Goal: Book appointment/travel/reservation

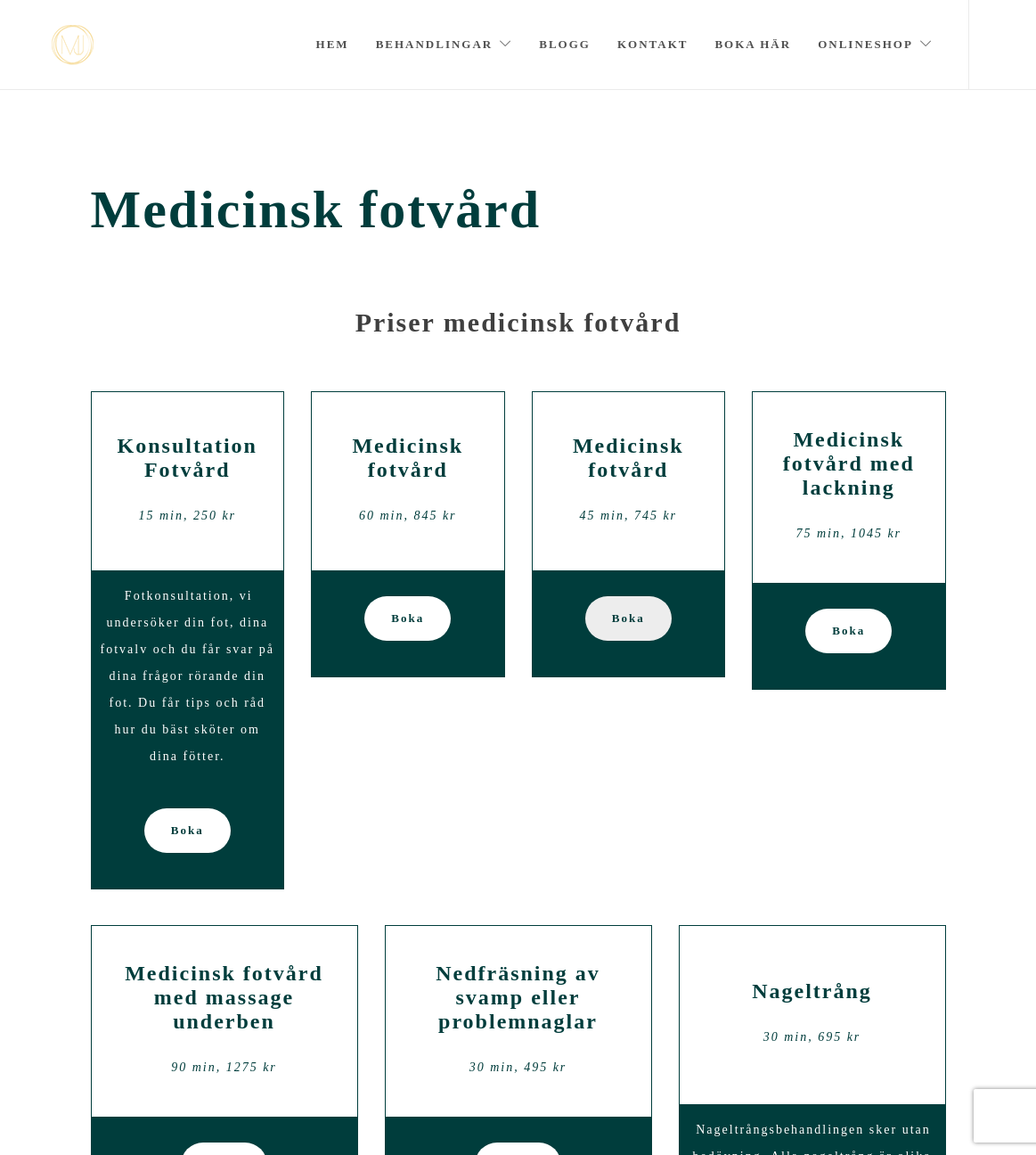
click at [633, 622] on span "Boka" at bounding box center [628, 619] width 33 height 45
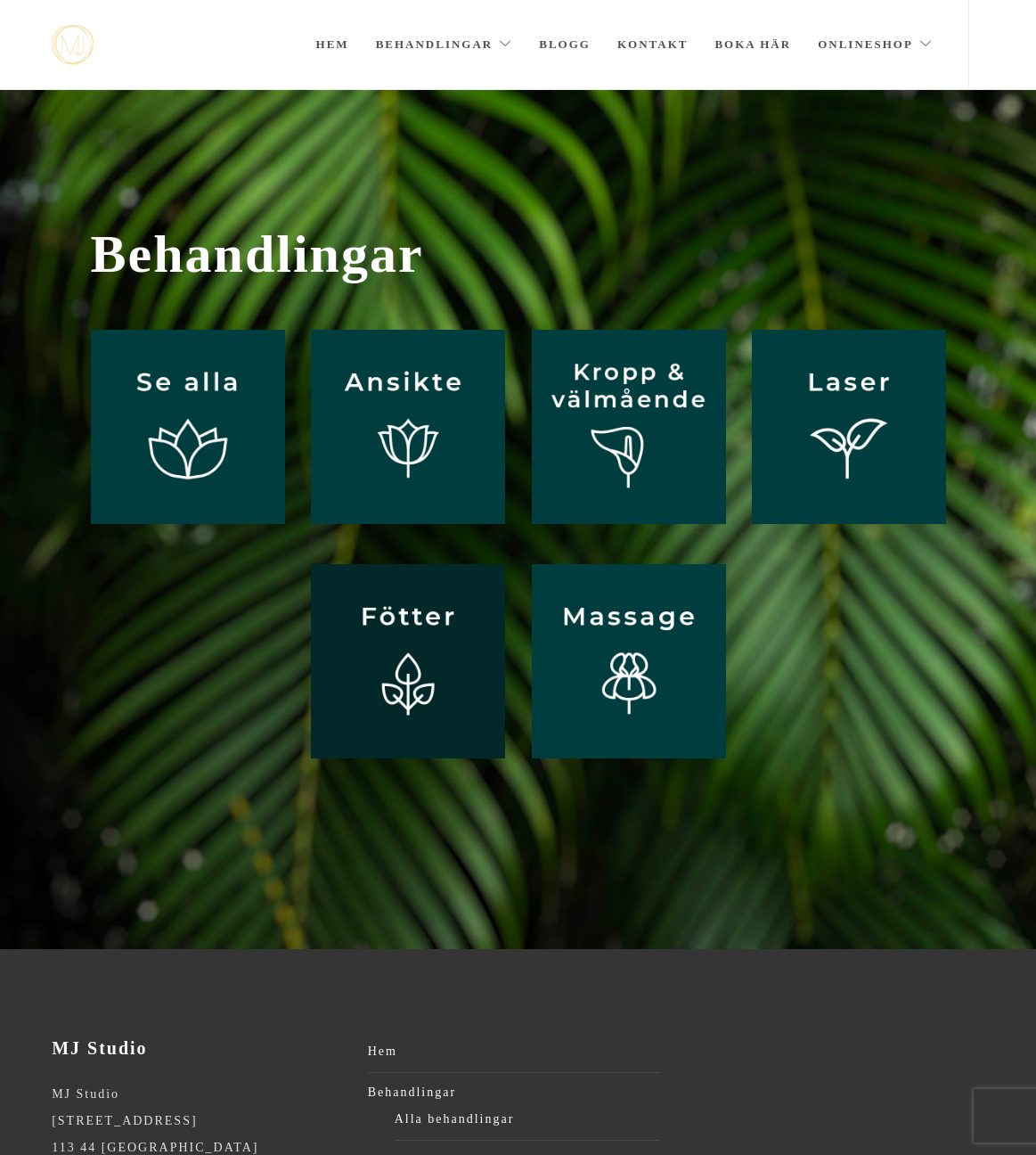
click at [408, 680] on img at bounding box center [408, 661] width 194 height 194
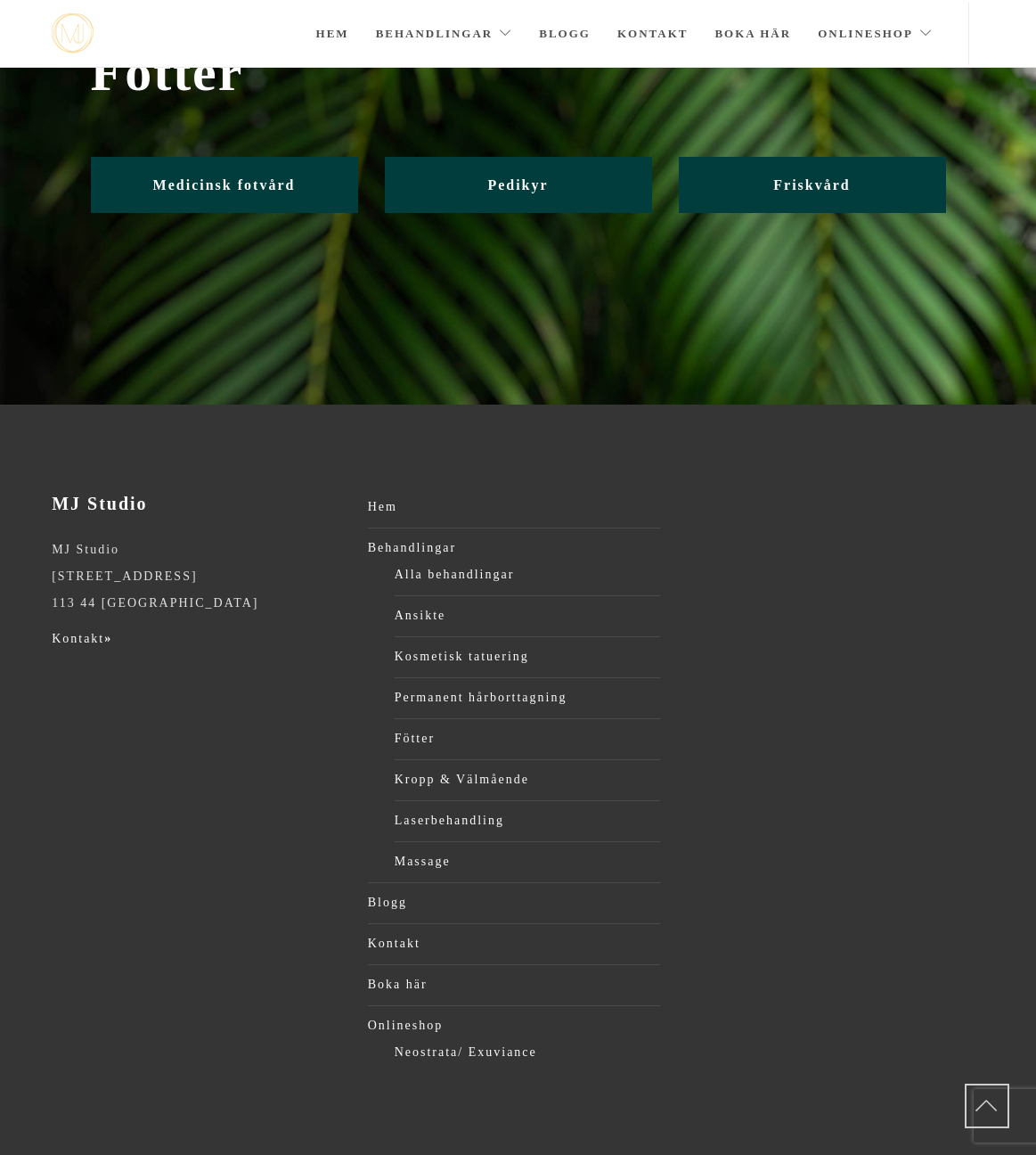
scroll to position [92, 0]
click at [209, 180] on span "Medicinsk fotvård" at bounding box center [224, 184] width 143 height 15
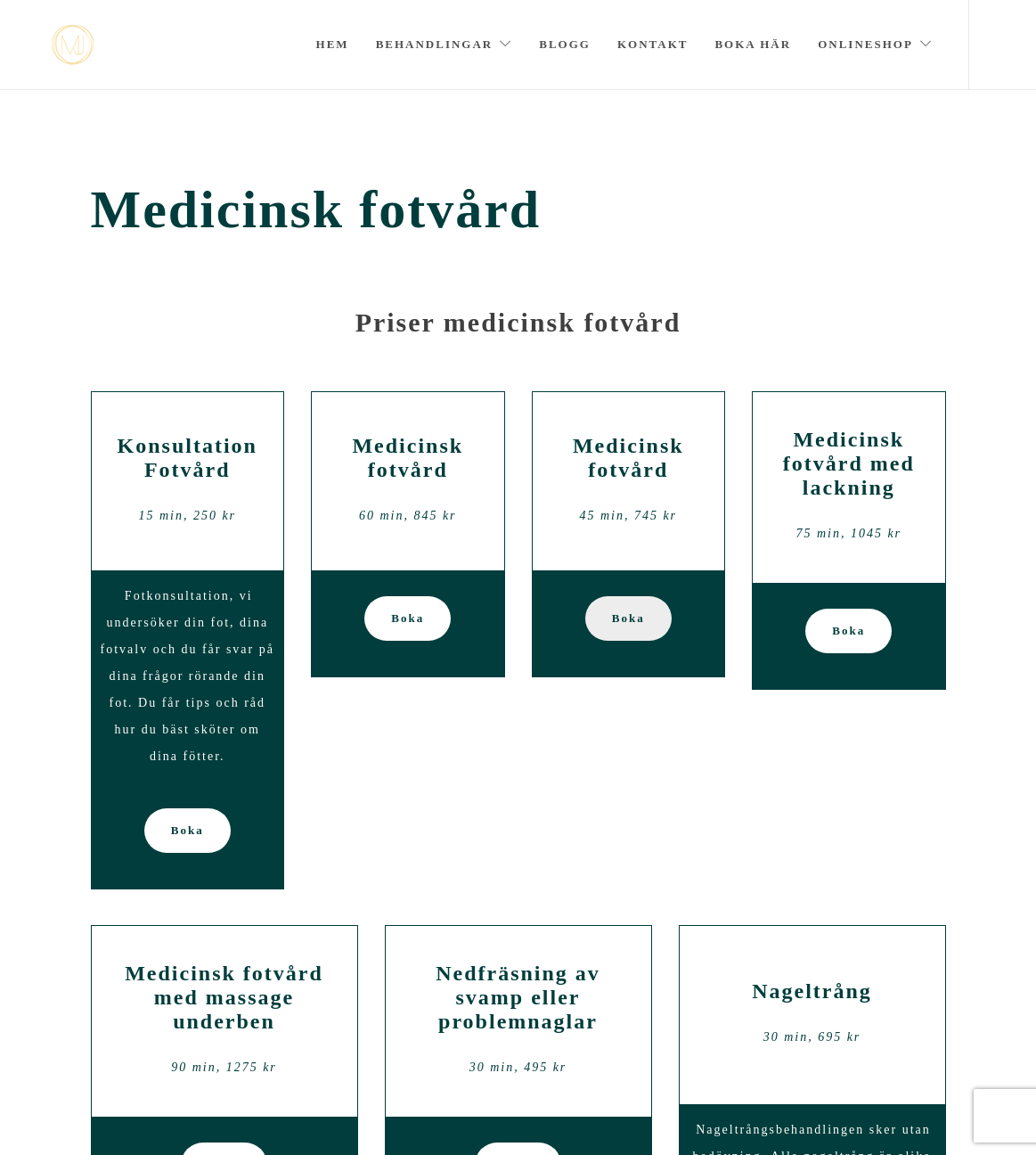
click at [619, 620] on span "Boka" at bounding box center [628, 619] width 33 height 45
